Goal: Information Seeking & Learning: Learn about a topic

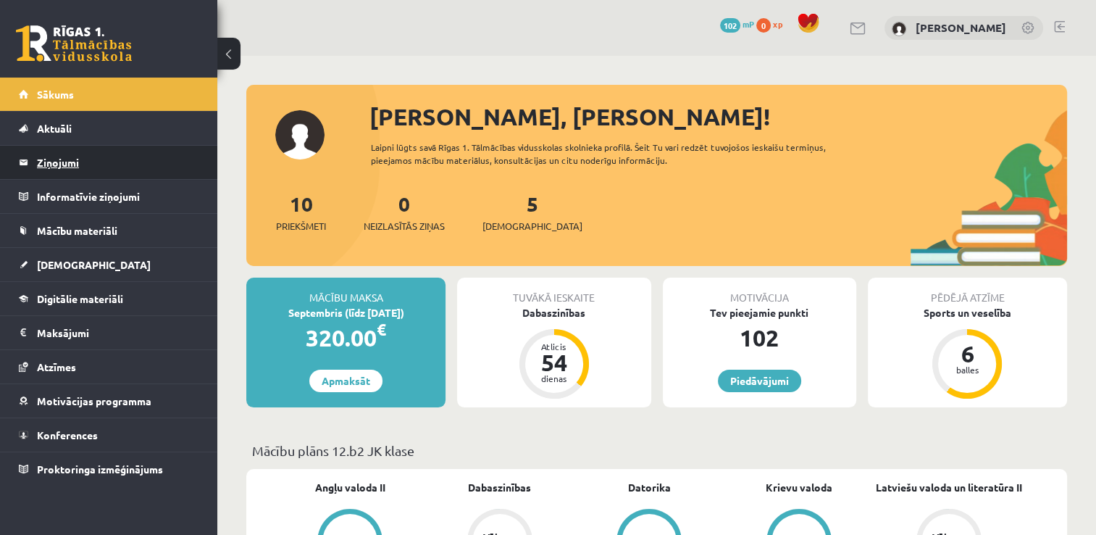
click at [120, 164] on legend "Ziņojumi 0" at bounding box center [118, 162] width 162 height 33
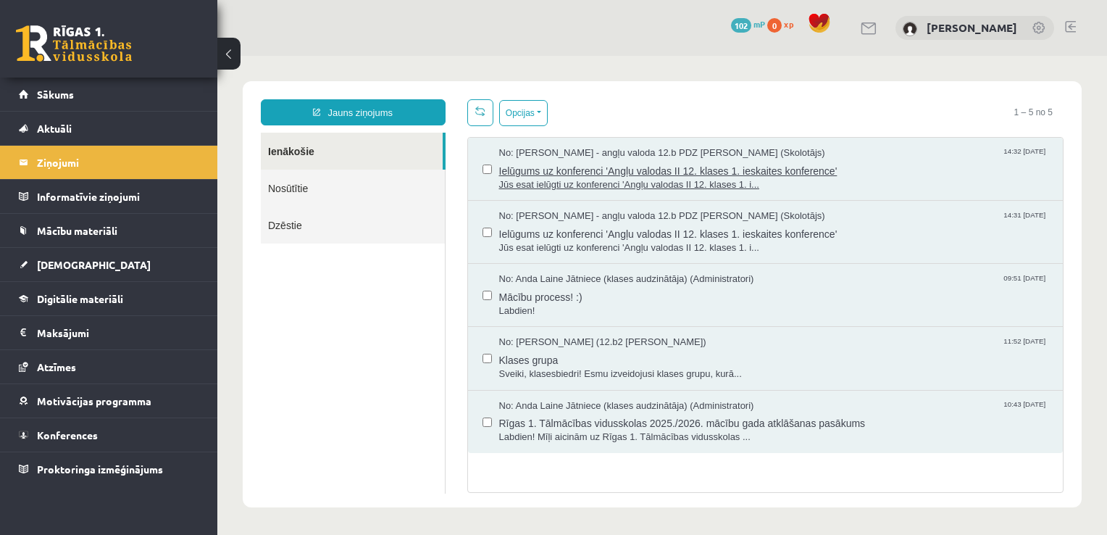
click at [563, 185] on span "Jūs esat ielūgti uz konferenci 'Angļu valodas II 12. klases 1. i..." at bounding box center [774, 185] width 550 height 14
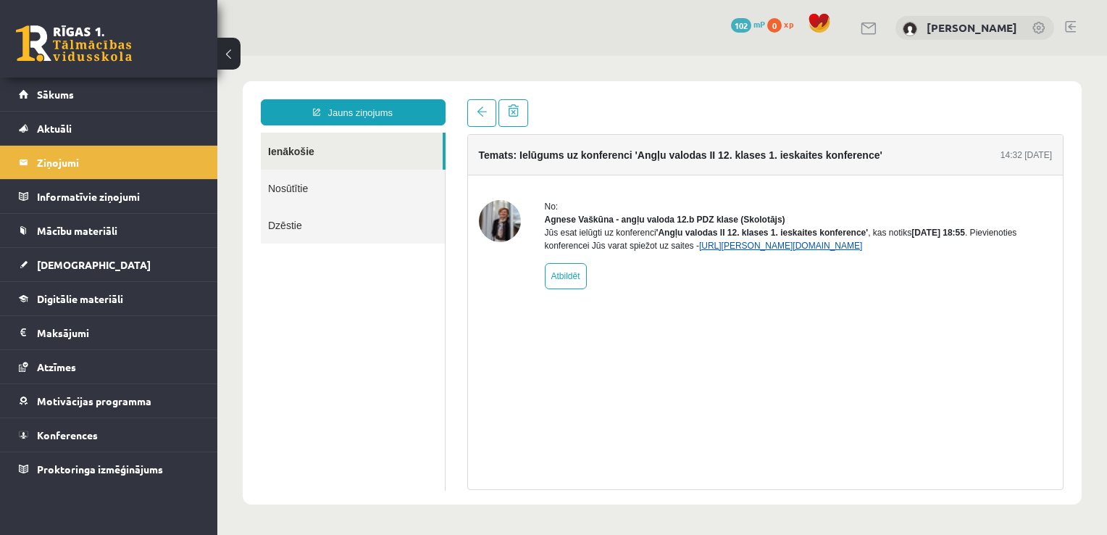
click at [719, 251] on link "[URL][PERSON_NAME][DOMAIN_NAME]" at bounding box center [780, 245] width 163 height 10
click at [484, 120] on link at bounding box center [481, 113] width 29 height 28
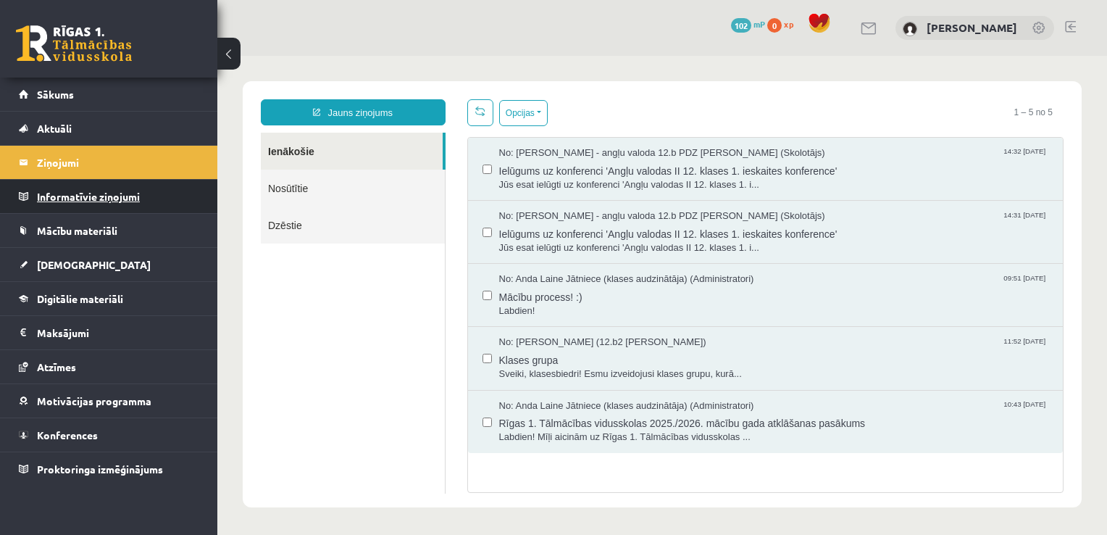
click at [131, 196] on legend "Informatīvie ziņojumi 0" at bounding box center [118, 196] width 162 height 33
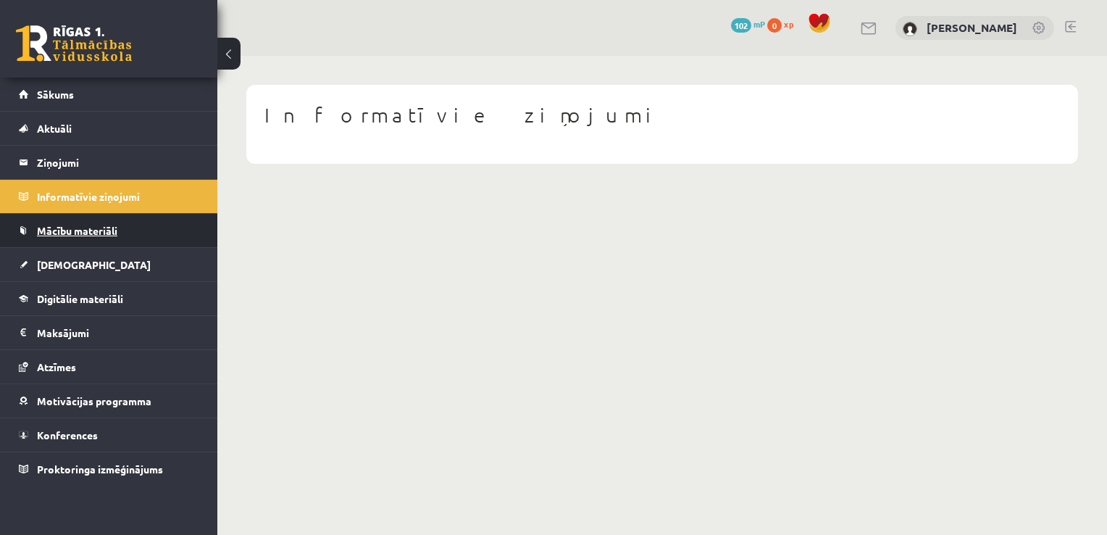
click at [131, 244] on link "Mācību materiāli" at bounding box center [109, 230] width 180 height 33
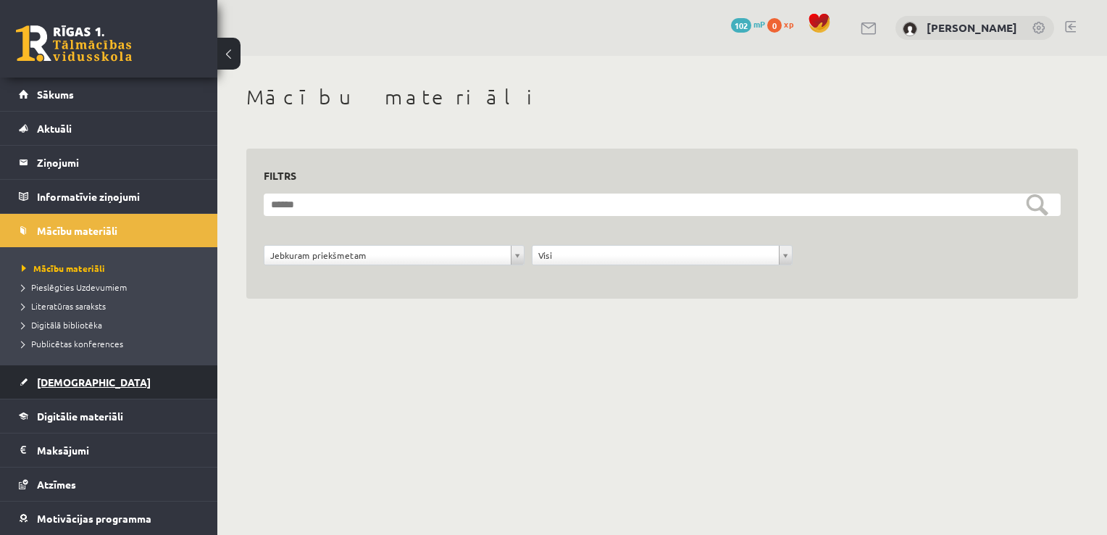
click at [136, 384] on link "[DEMOGRAPHIC_DATA]" at bounding box center [109, 381] width 180 height 33
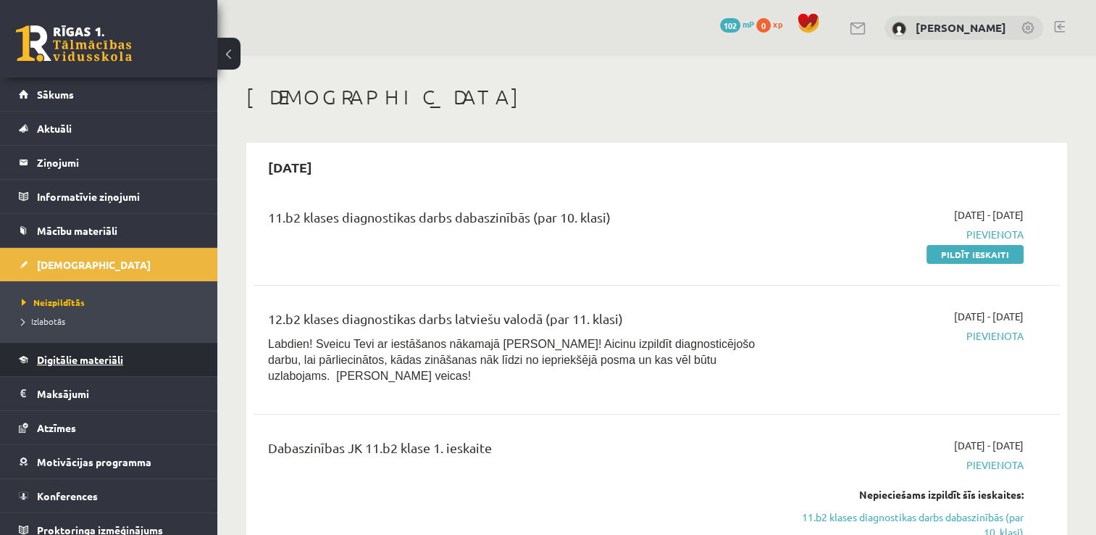
click at [135, 352] on link "Digitālie materiāli" at bounding box center [109, 359] width 180 height 33
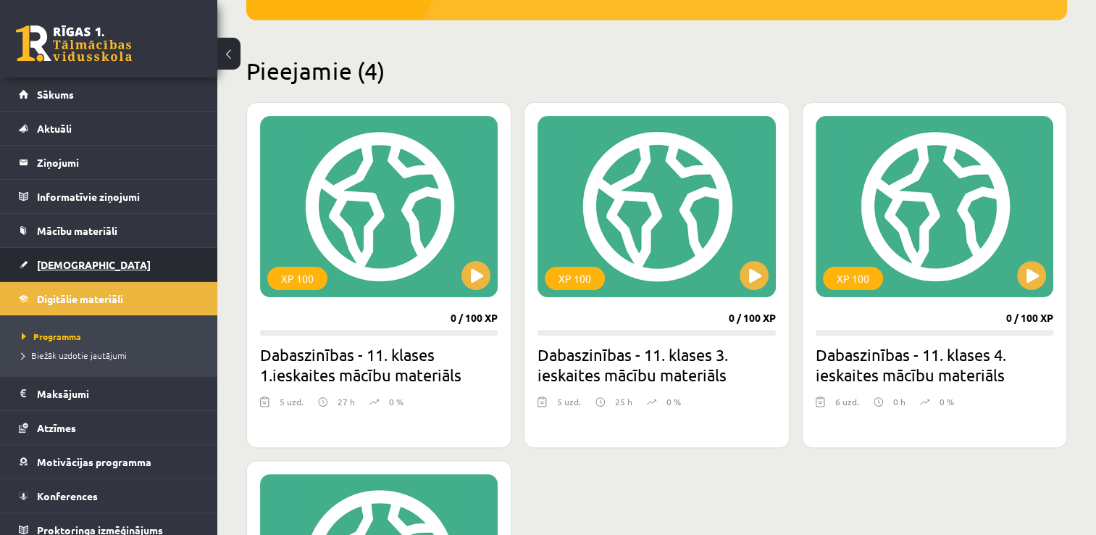
scroll to position [311, 0]
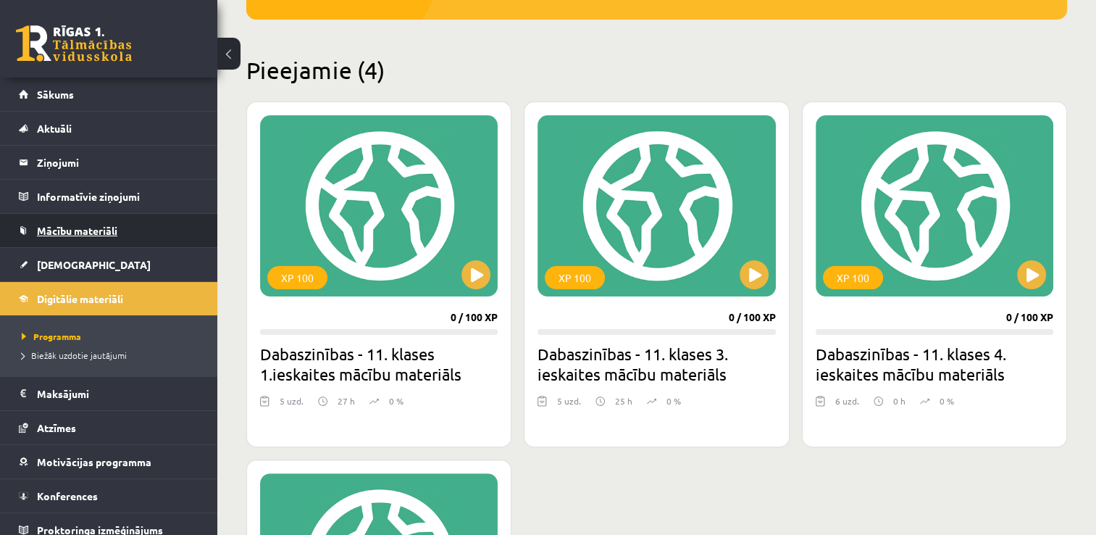
click at [92, 224] on span "Mācību materiāli" at bounding box center [77, 230] width 80 height 13
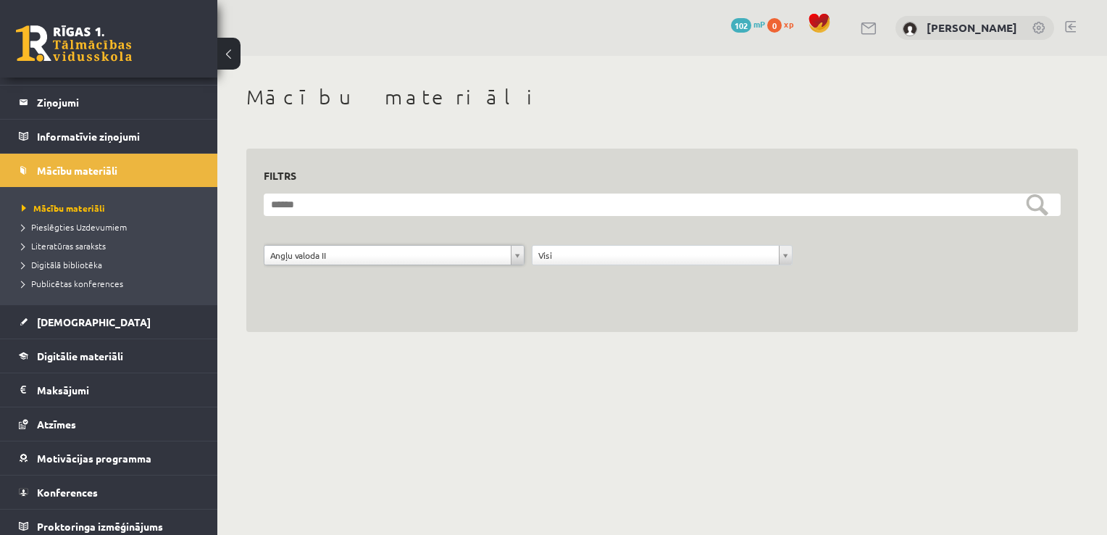
scroll to position [66, 0]
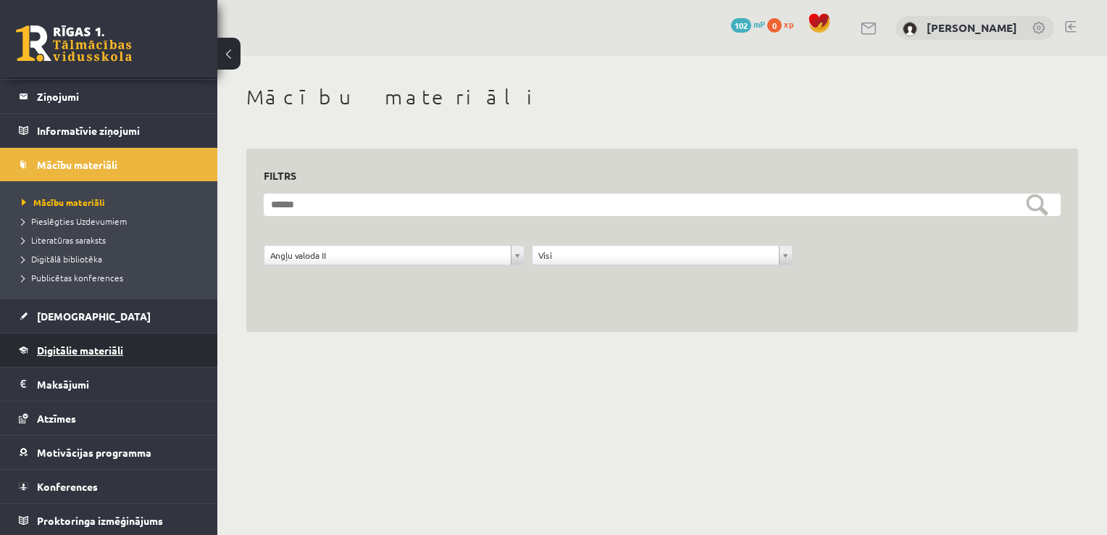
click at [79, 362] on link "Digitālie materiāli" at bounding box center [109, 349] width 180 height 33
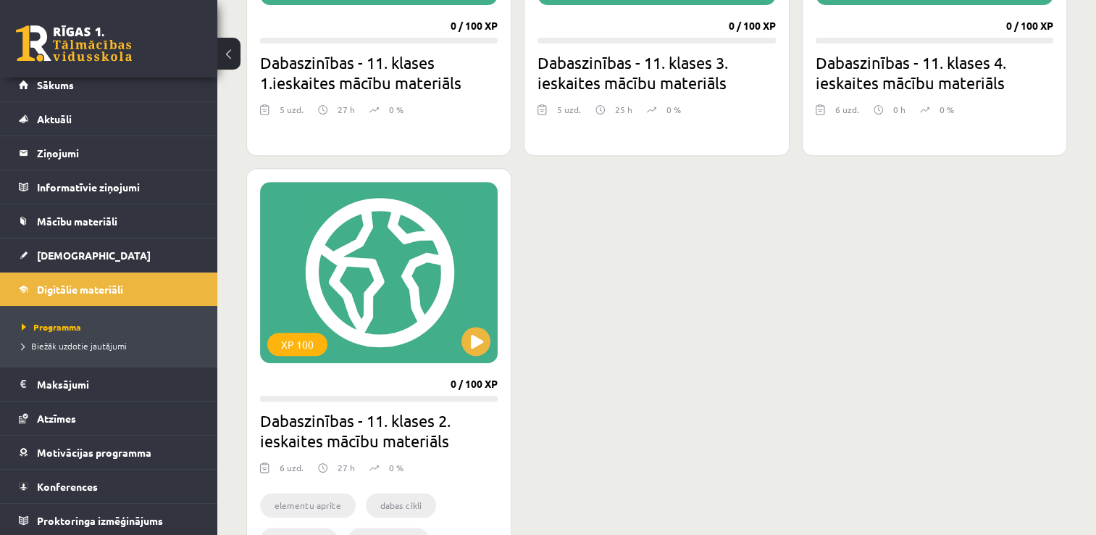
scroll to position [604, 0]
